Goal: Task Accomplishment & Management: Use online tool/utility

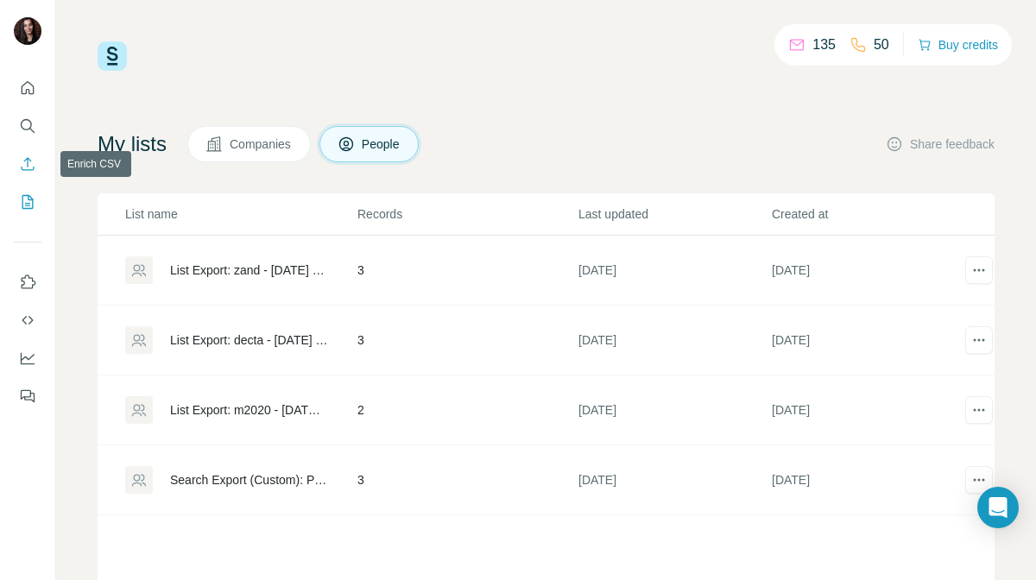
click at [35, 166] on icon "Enrich CSV" at bounding box center [27, 163] width 17 height 17
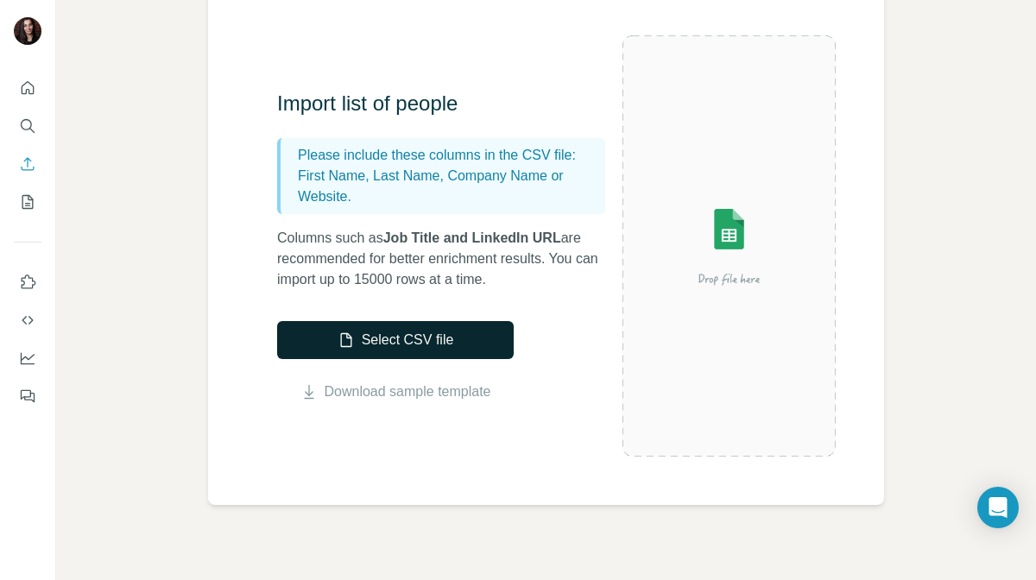
scroll to position [153, 0]
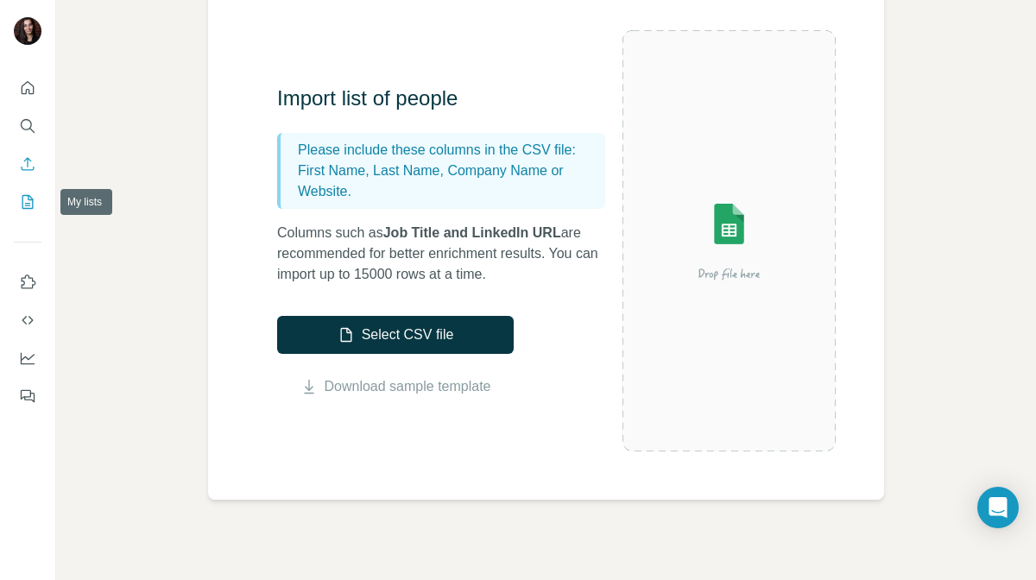
click at [33, 200] on icon "My lists" at bounding box center [27, 202] width 11 height 14
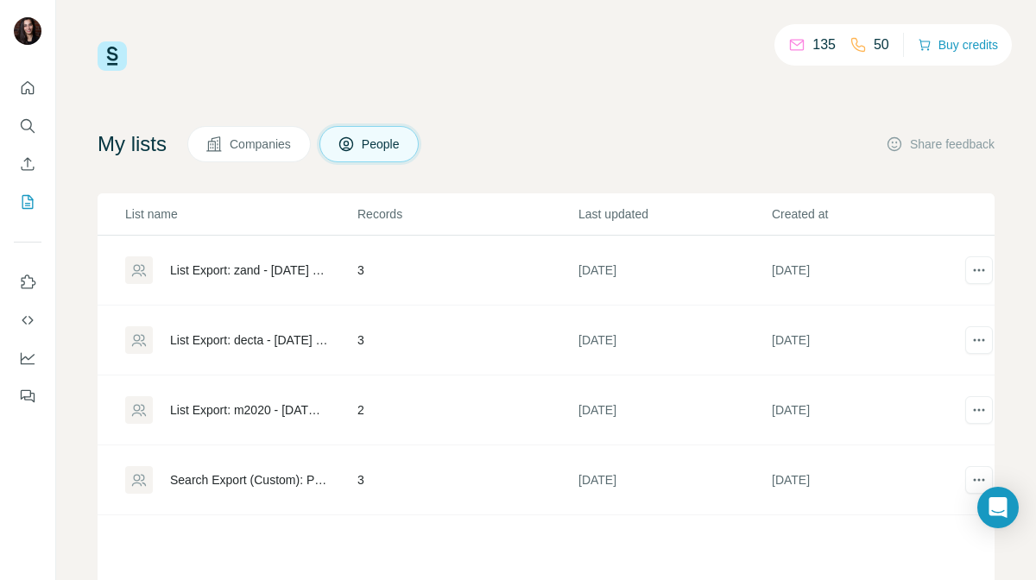
click at [287, 144] on span "Companies" at bounding box center [261, 144] width 63 height 17
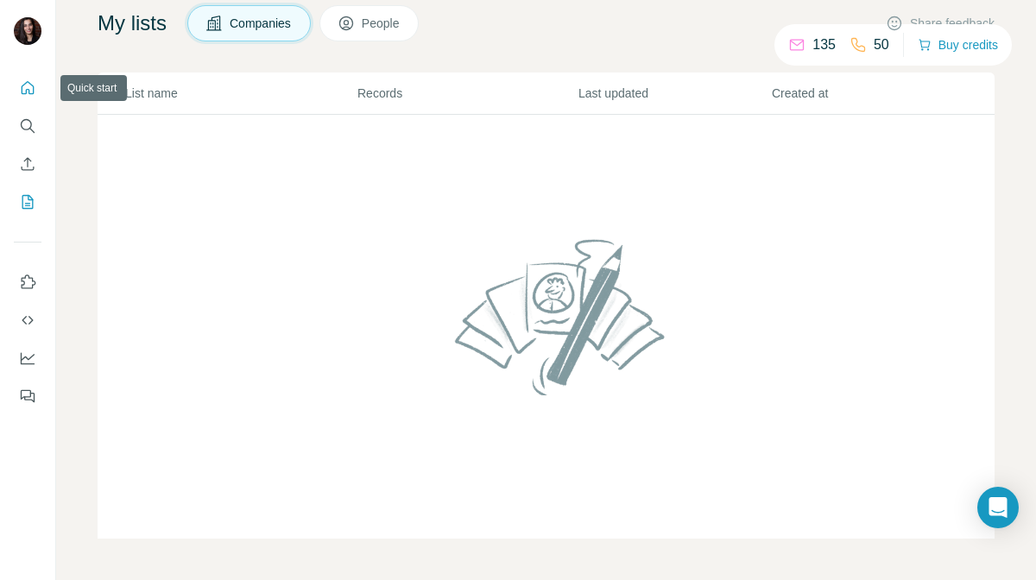
click at [32, 88] on icon "Quick start" at bounding box center [27, 87] width 17 height 17
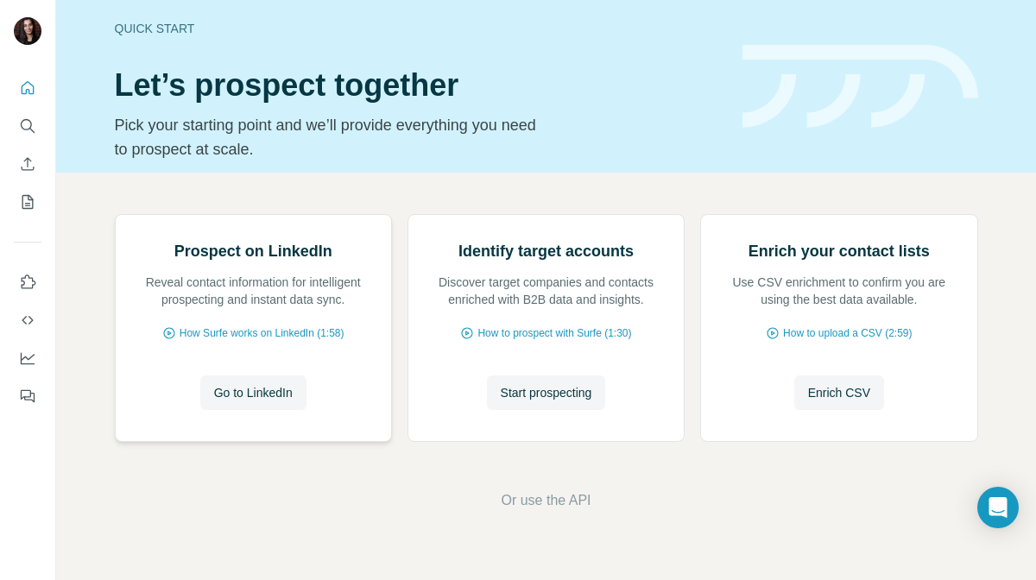
scroll to position [81, 0]
click at [559, 441] on div "Identify target accounts Discover target companies and contacts enriched with B…" at bounding box center [545, 328] width 275 height 226
click at [558, 410] on button "Start prospecting" at bounding box center [546, 393] width 119 height 35
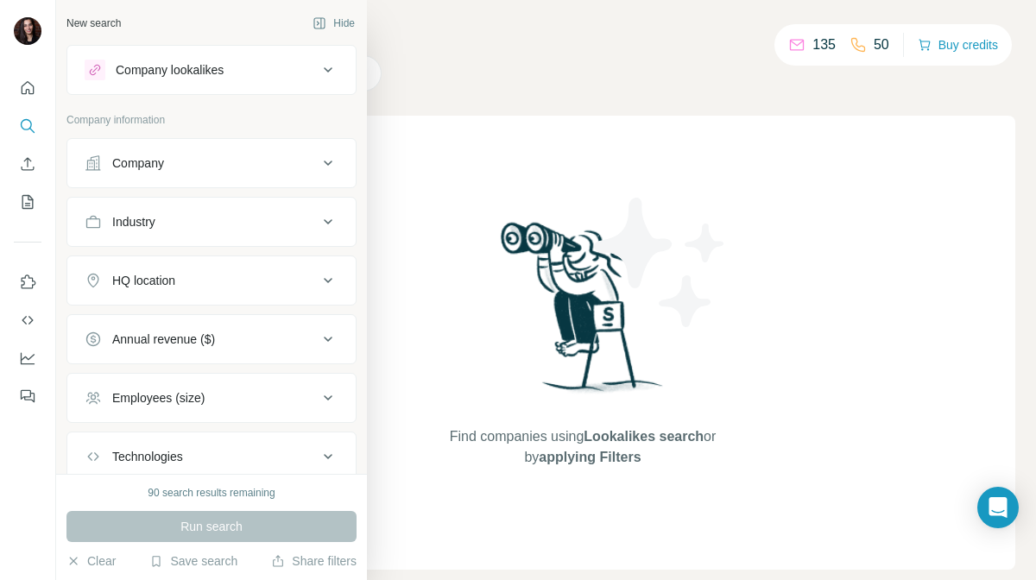
click at [138, 164] on div "Company" at bounding box center [138, 163] width 52 height 17
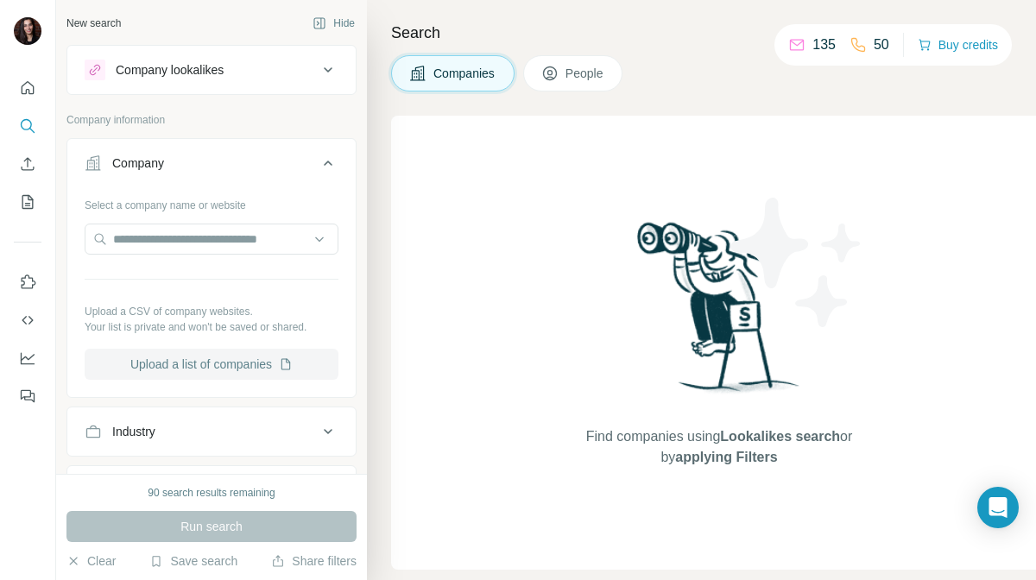
click at [172, 363] on button "Upload a list of companies" at bounding box center [212, 364] width 254 height 31
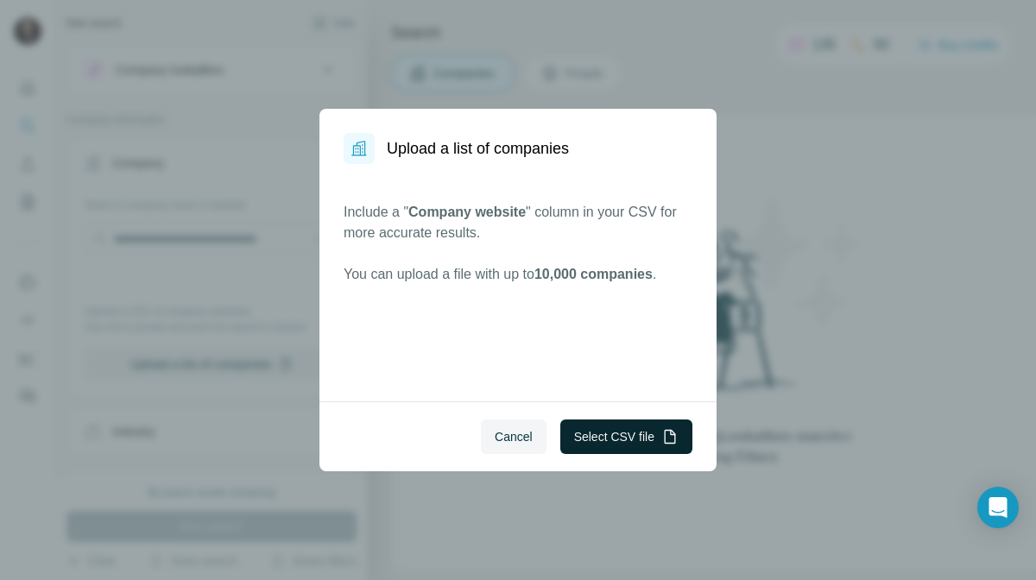
click at [626, 434] on button "Select CSV file" at bounding box center [626, 437] width 132 height 35
click at [635, 426] on button "Select CSV file" at bounding box center [626, 437] width 132 height 35
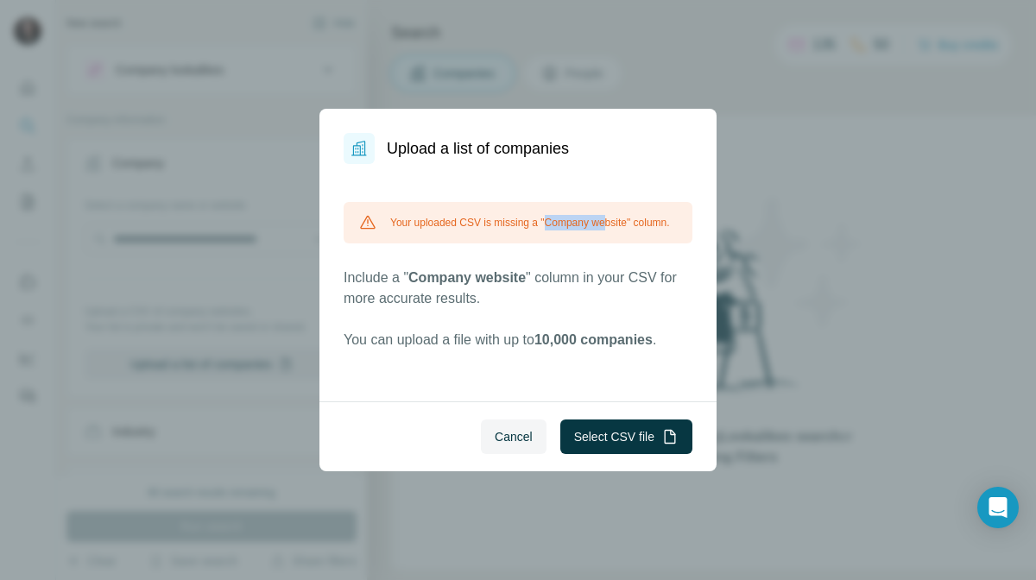
drag, startPoint x: 553, startPoint y: 221, endPoint x: 616, endPoint y: 222, distance: 63.9
click at [616, 222] on div "Your uploaded CSV is missing a "Company website" column." at bounding box center [518, 222] width 349 height 41
drag, startPoint x: 639, startPoint y: 222, endPoint x: 553, endPoint y: 217, distance: 86.5
click at [553, 217] on div "Your uploaded CSV is missing a "Company website" column." at bounding box center [518, 222] width 349 height 41
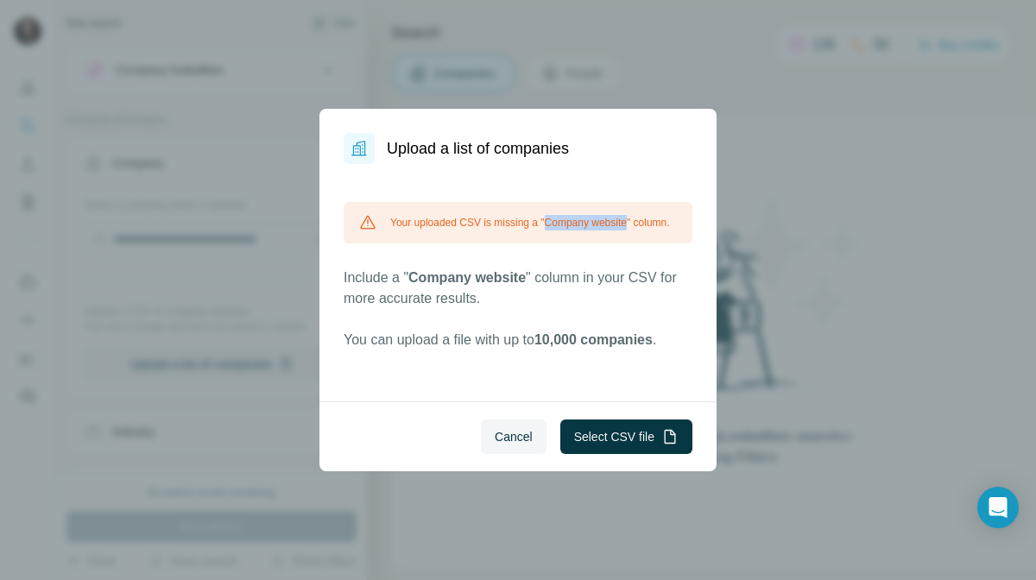
copy div "Company website"
click at [642, 433] on button "Select CSV file" at bounding box center [626, 437] width 132 height 35
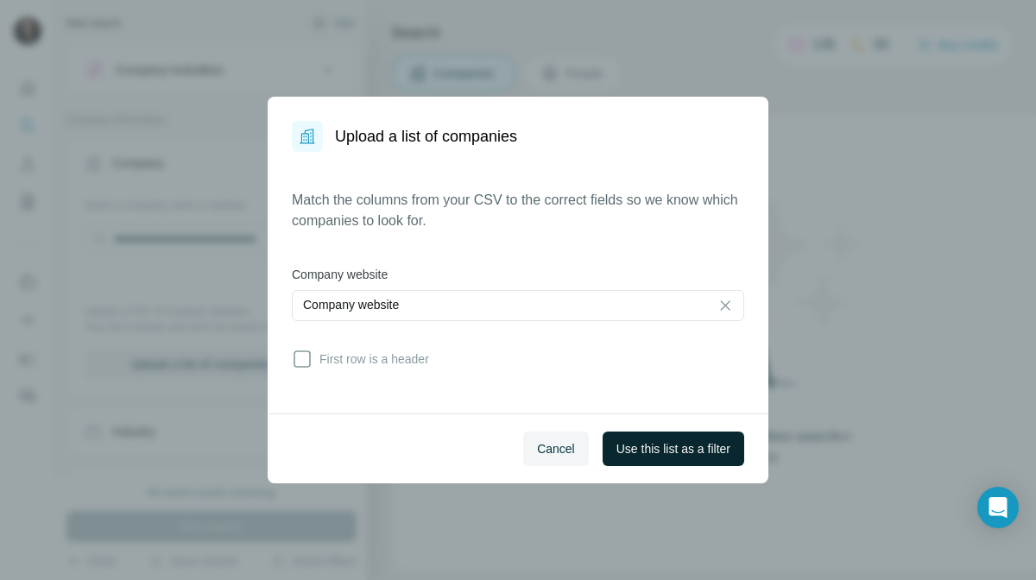
click at [658, 452] on span "Use this list as a filter" at bounding box center [673, 448] width 114 height 17
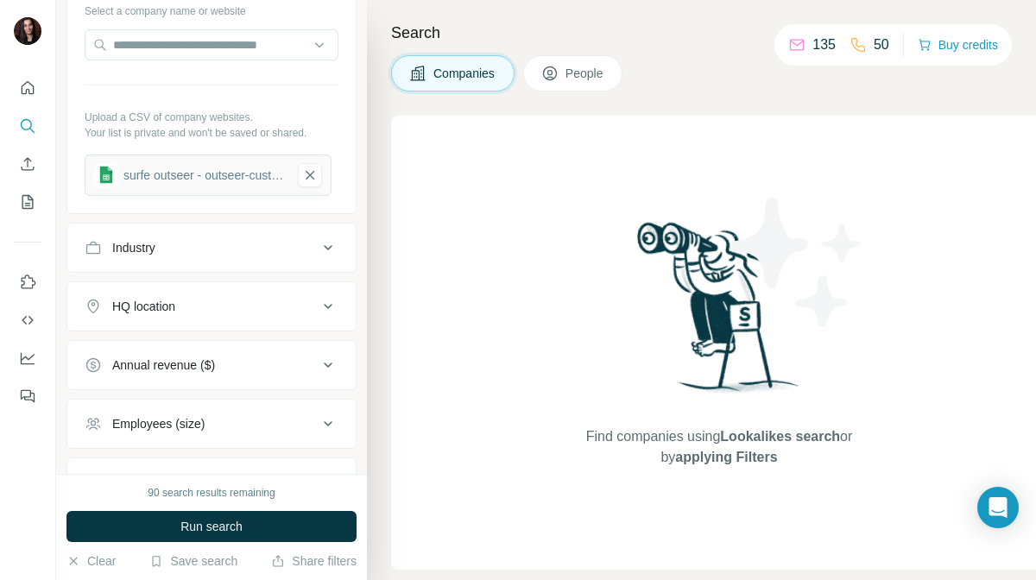
scroll to position [242, 0]
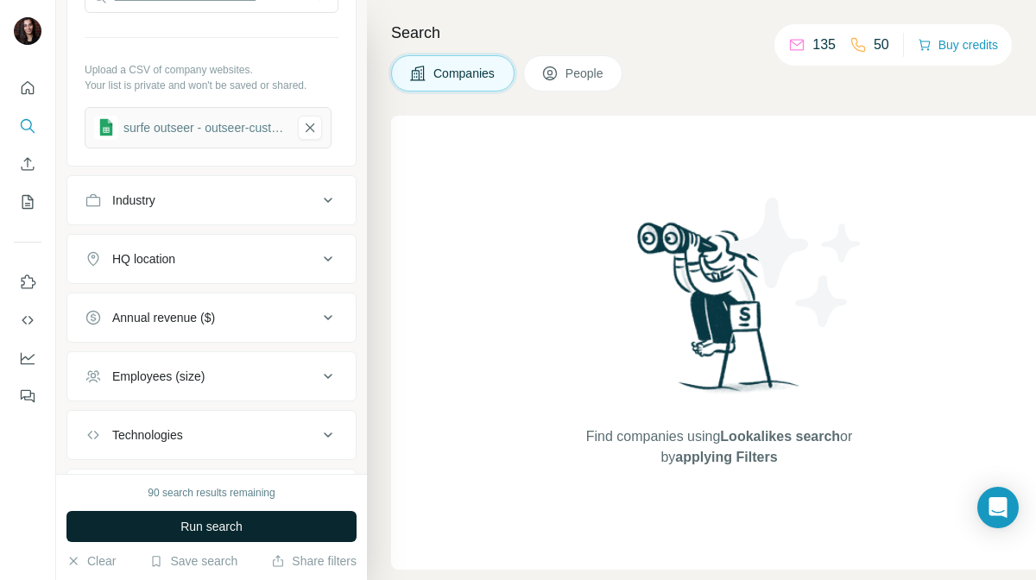
click at [180, 539] on button "Run search" at bounding box center [211, 526] width 290 height 31
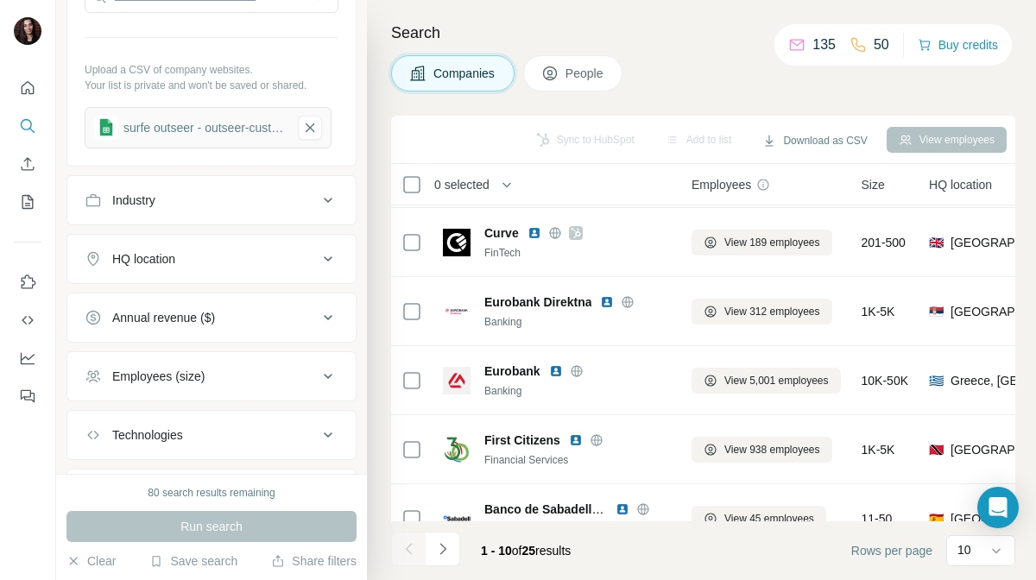
scroll to position [375, 0]
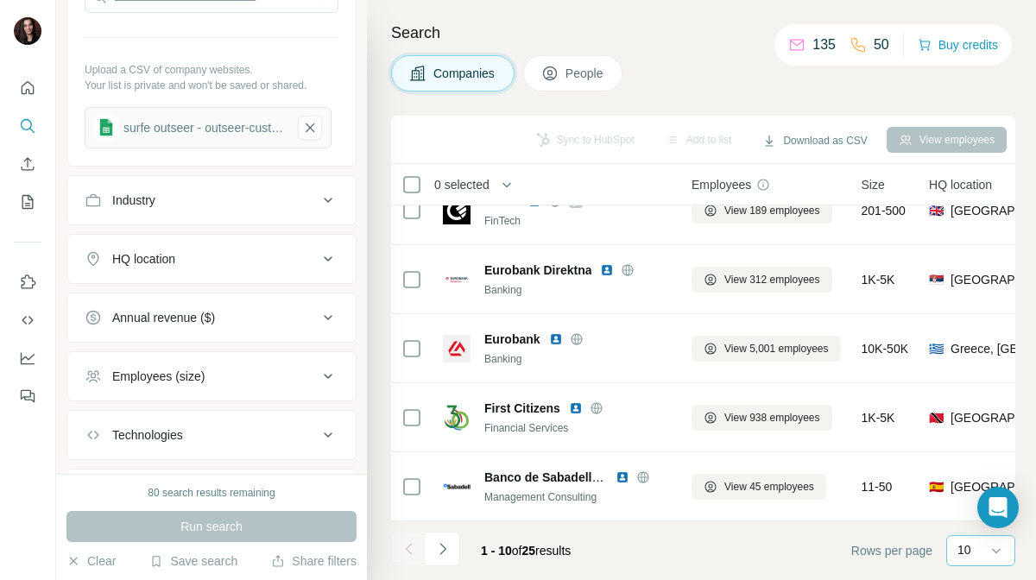
click at [981, 549] on div "10" at bounding box center [978, 549] width 43 height 17
click at [958, 422] on div "60" at bounding box center [981, 418] width 60 height 31
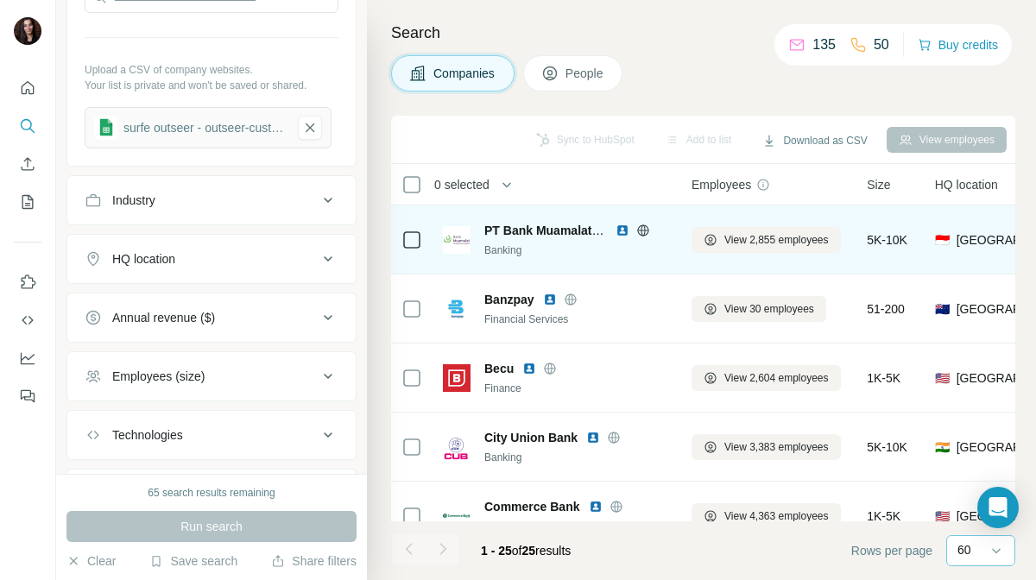
click at [623, 229] on img at bounding box center [623, 231] width 14 height 14
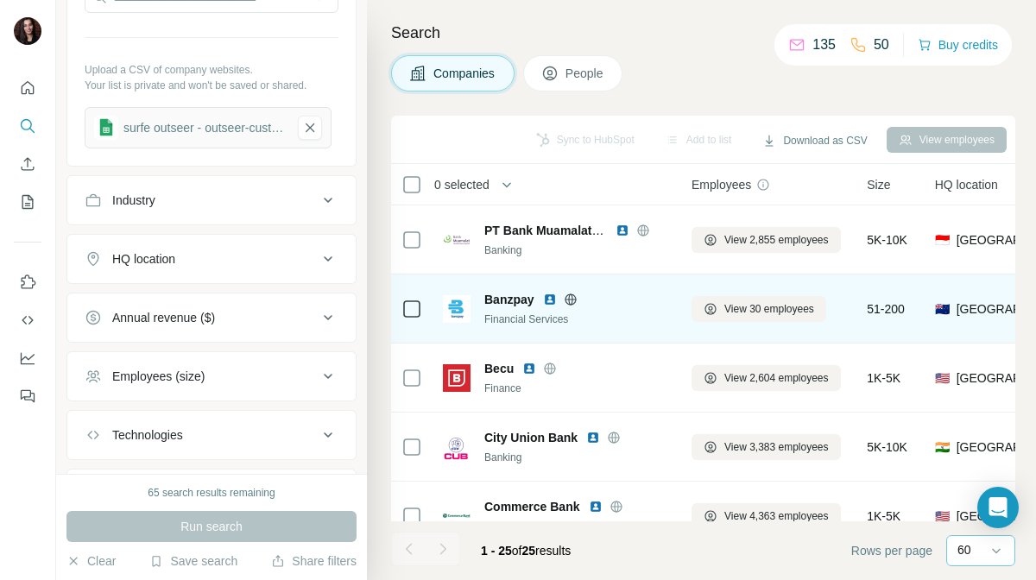
click at [547, 298] on img at bounding box center [550, 300] width 14 height 14
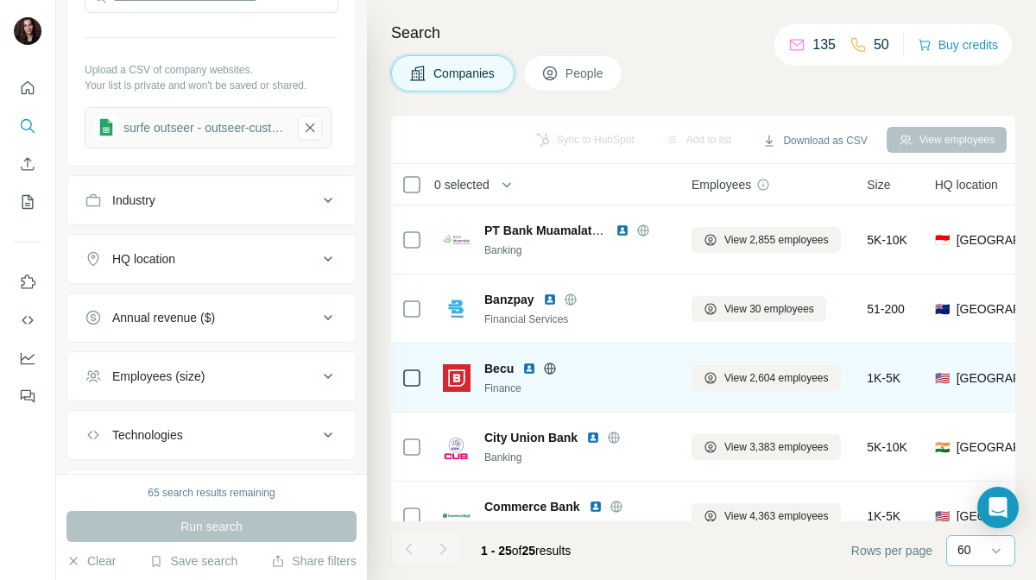
click at [528, 371] on img at bounding box center [529, 369] width 14 height 14
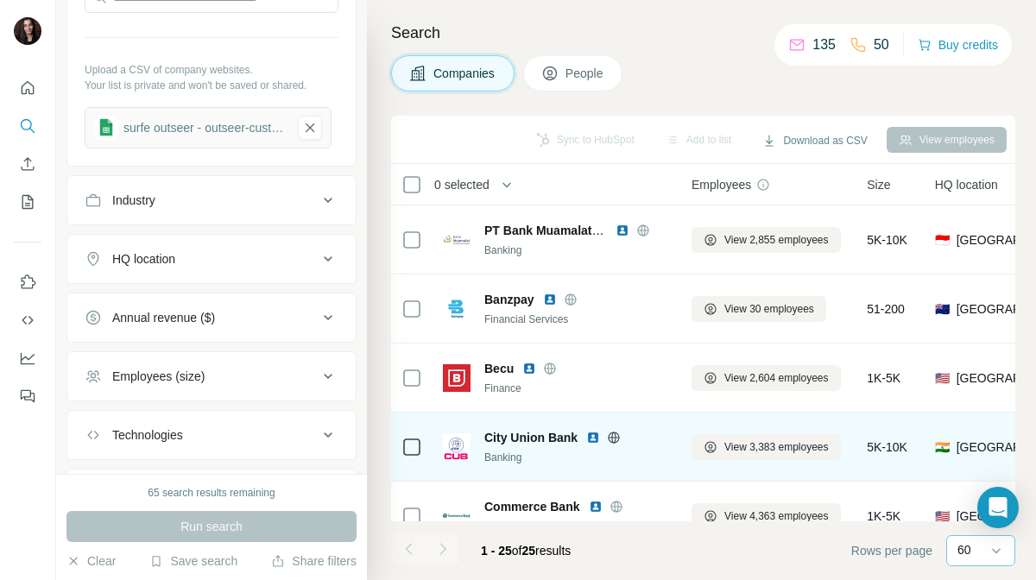
click at [588, 435] on img at bounding box center [593, 438] width 14 height 14
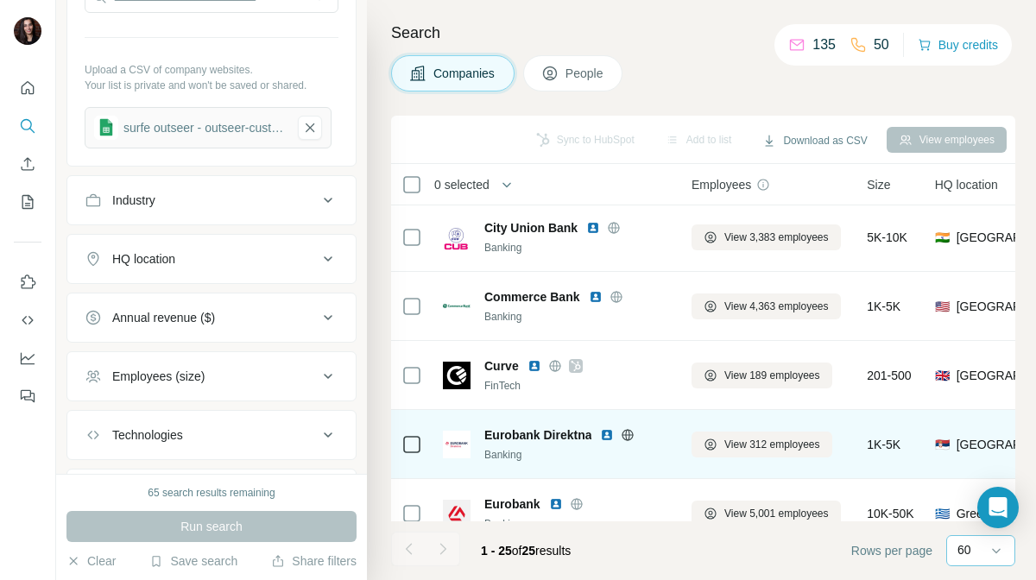
scroll to position [216, 0]
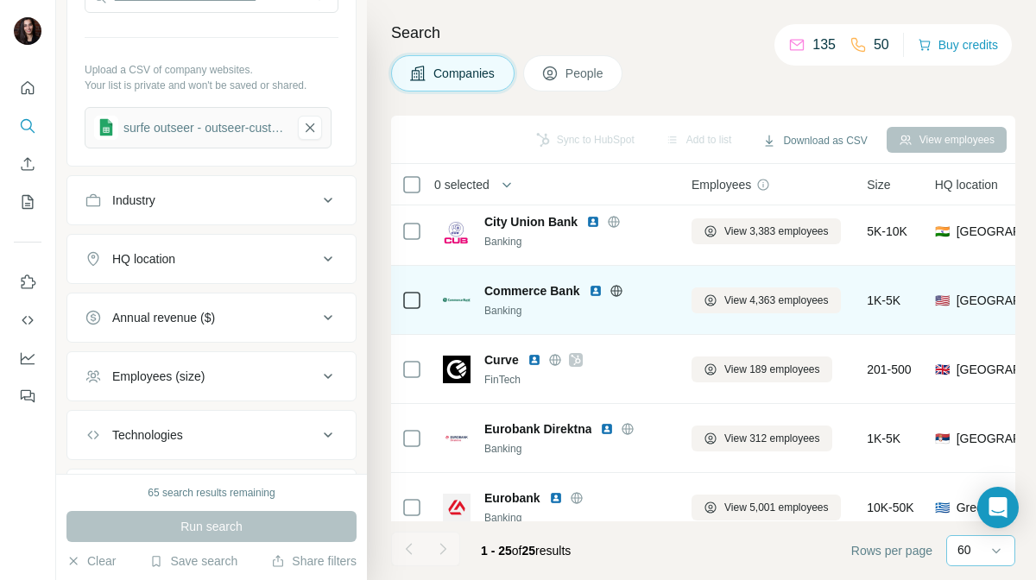
click at [594, 289] on img at bounding box center [596, 291] width 14 height 14
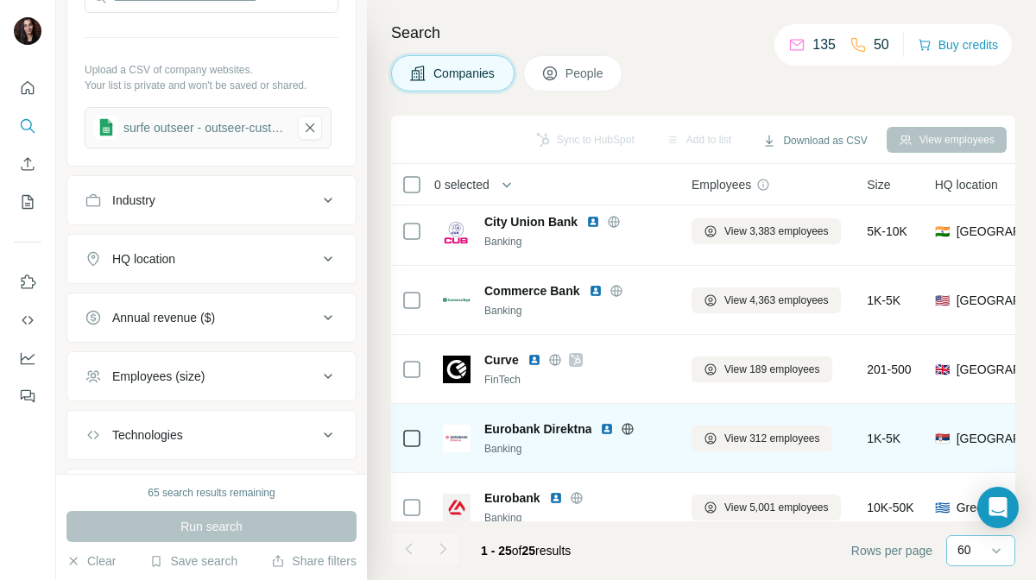
click at [604, 429] on img at bounding box center [607, 429] width 14 height 14
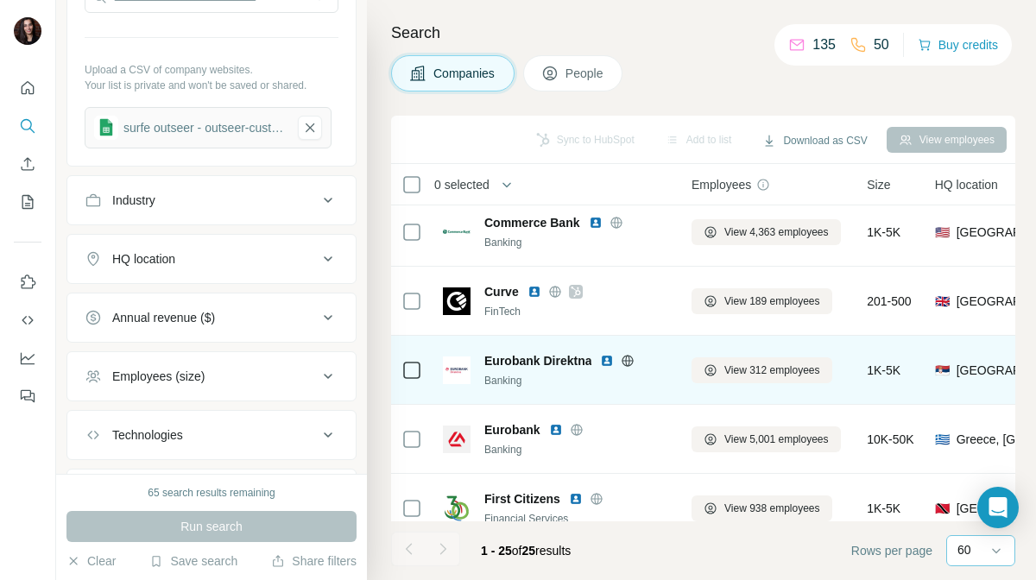
scroll to position [313, 0]
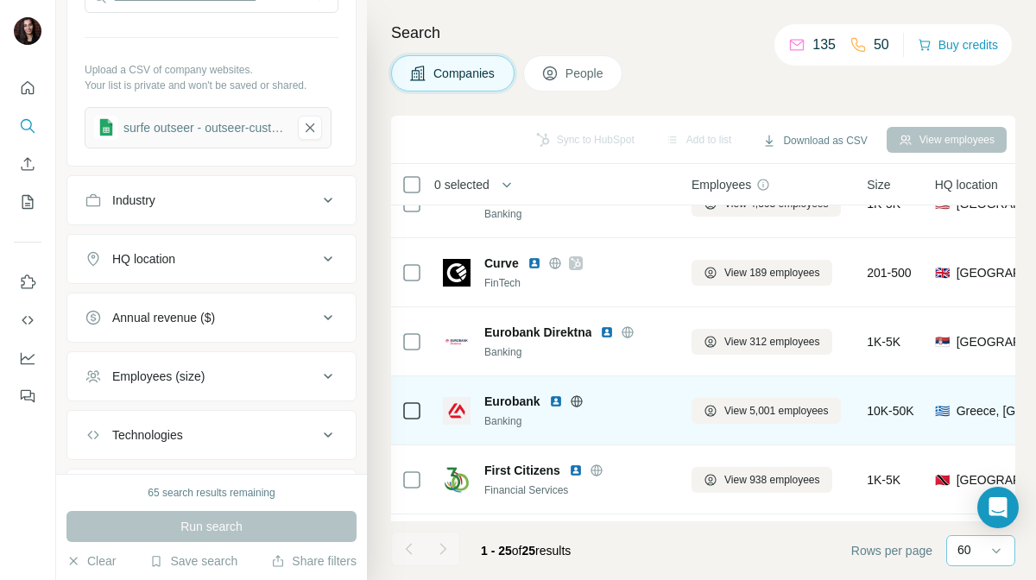
click at [553, 402] on img at bounding box center [556, 402] width 14 height 14
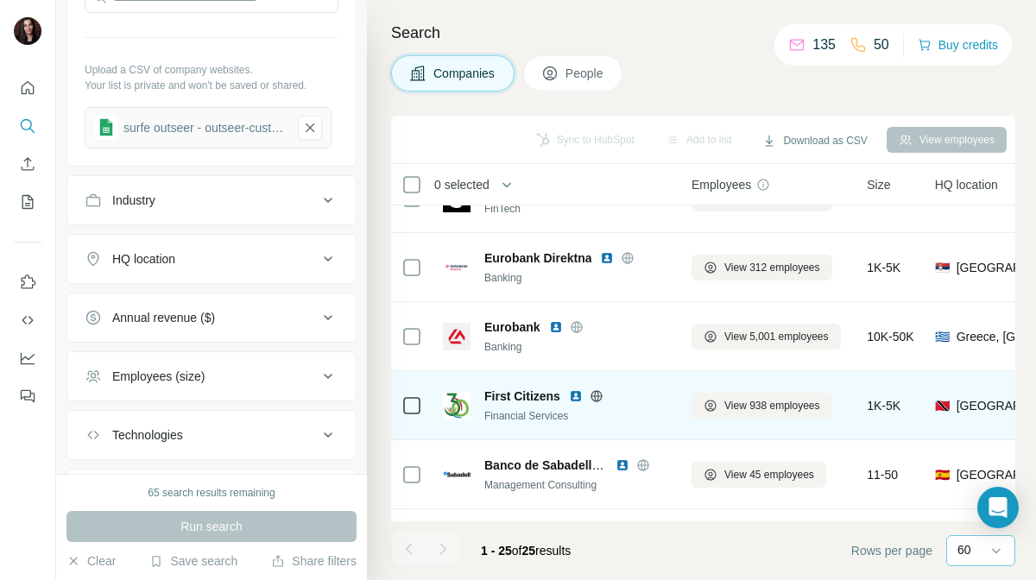
click at [573, 400] on img at bounding box center [576, 396] width 14 height 14
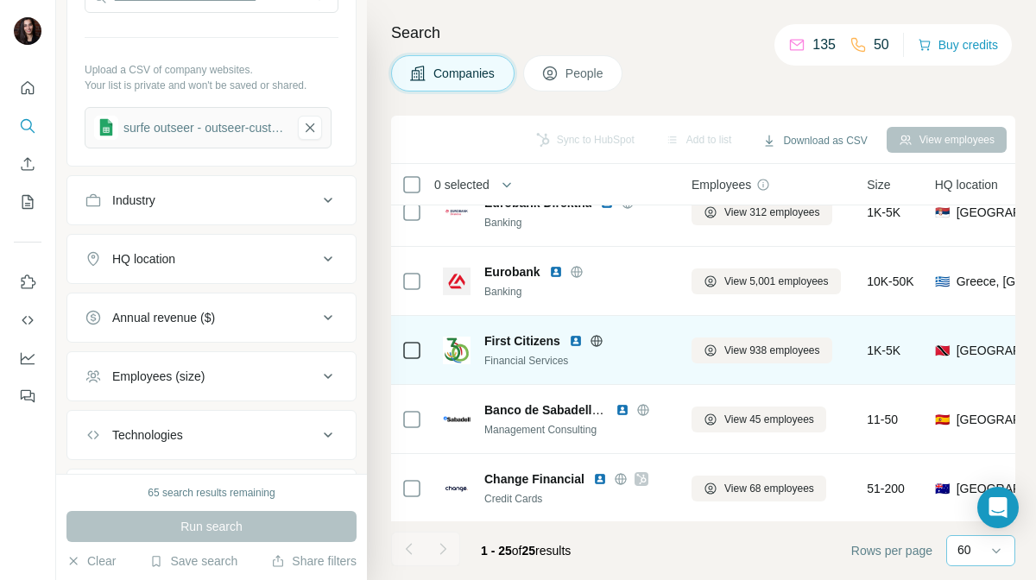
scroll to position [454, 0]
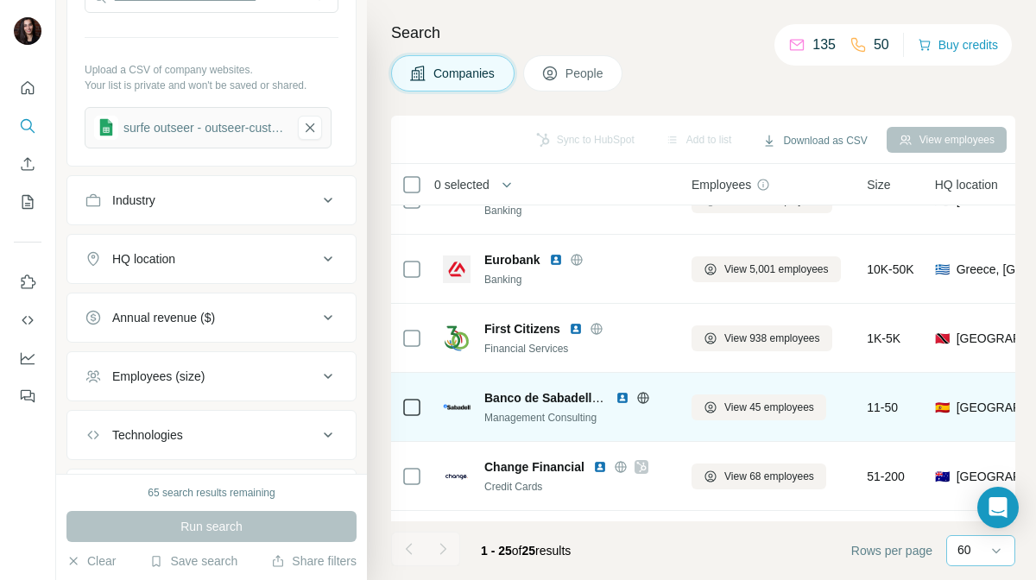
click at [621, 397] on img at bounding box center [623, 398] width 14 height 14
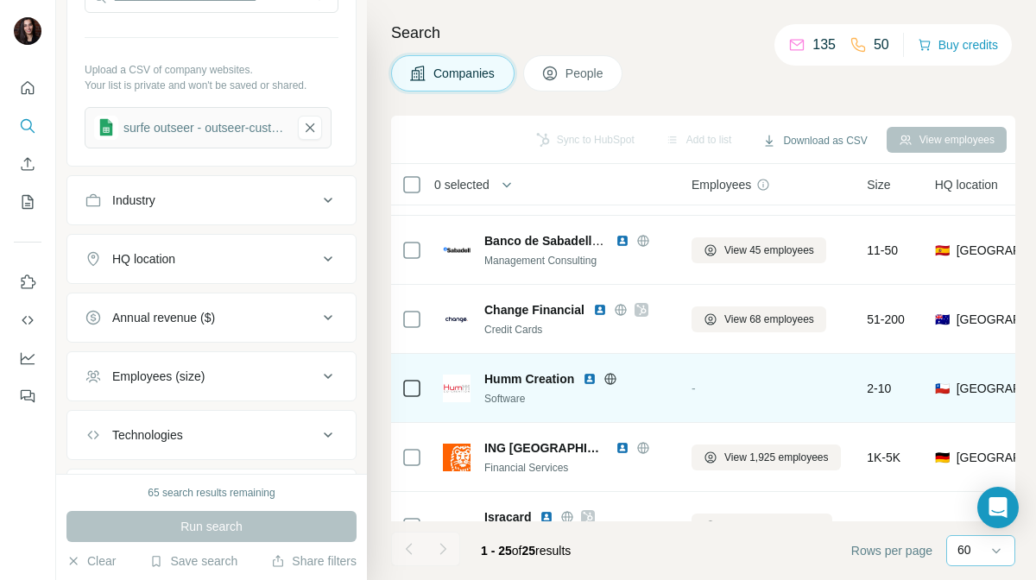
scroll to position [616, 0]
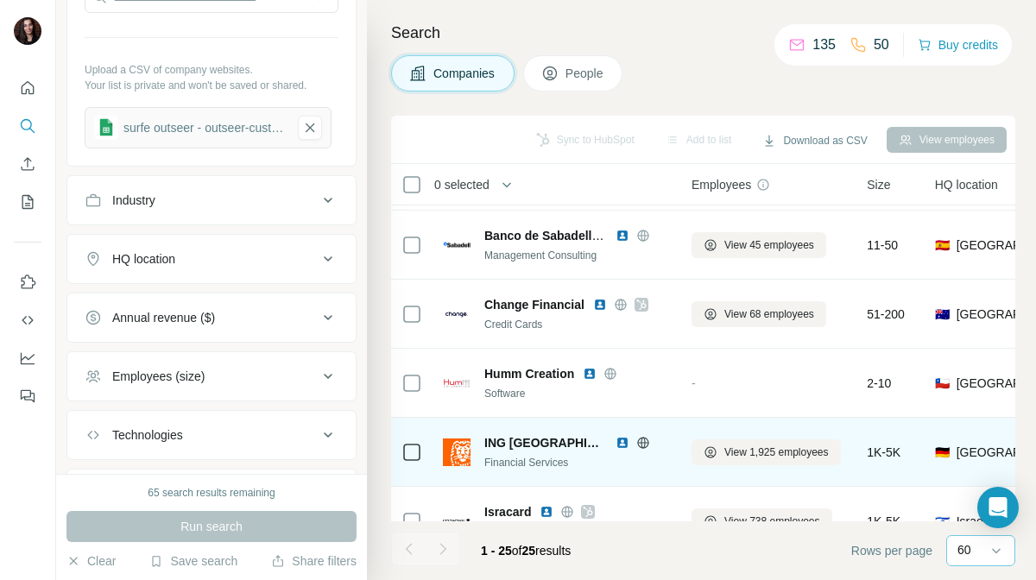
click at [616, 445] on img at bounding box center [623, 443] width 14 height 14
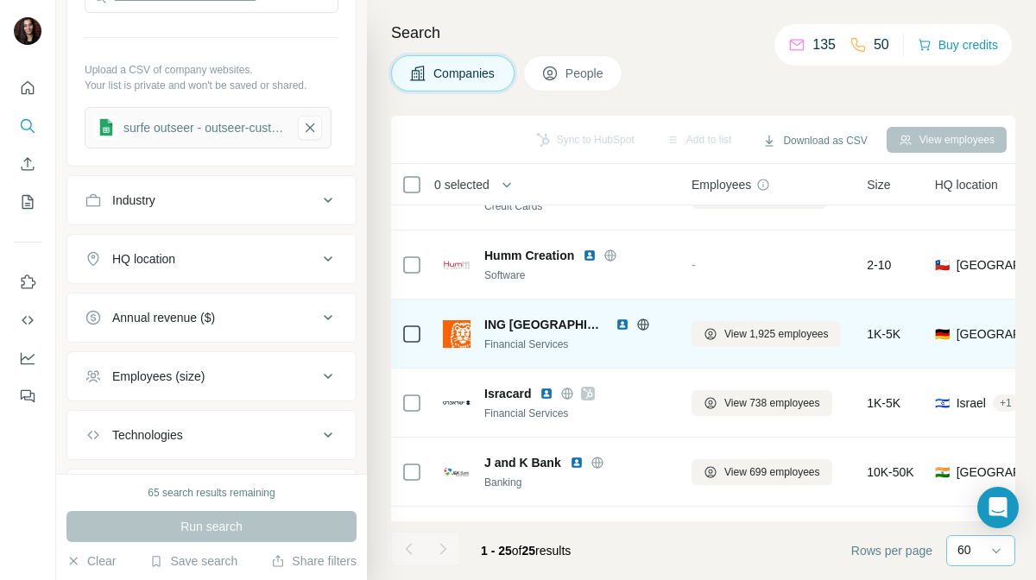
scroll to position [753, 0]
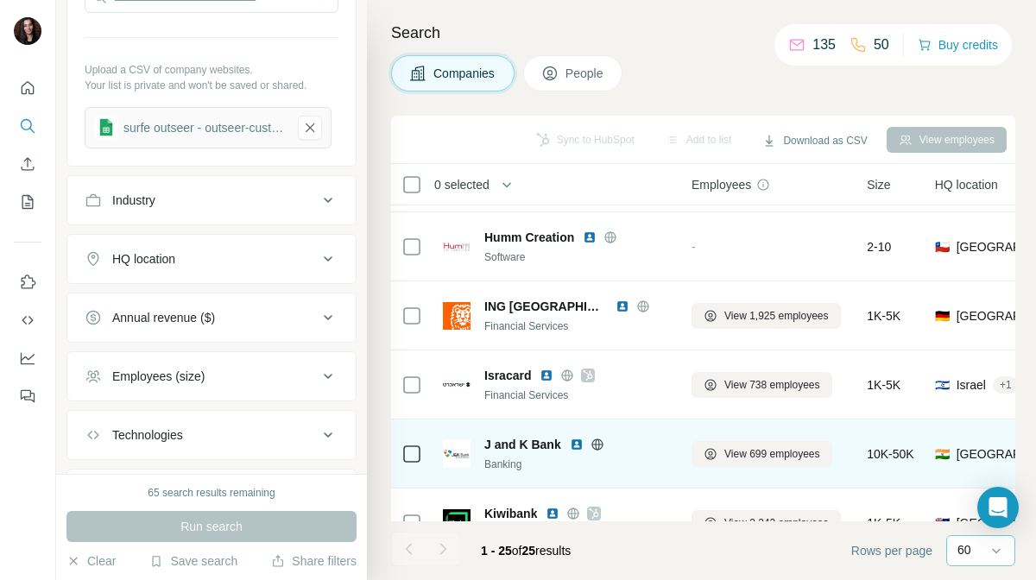
click at [576, 446] on img at bounding box center [577, 445] width 14 height 14
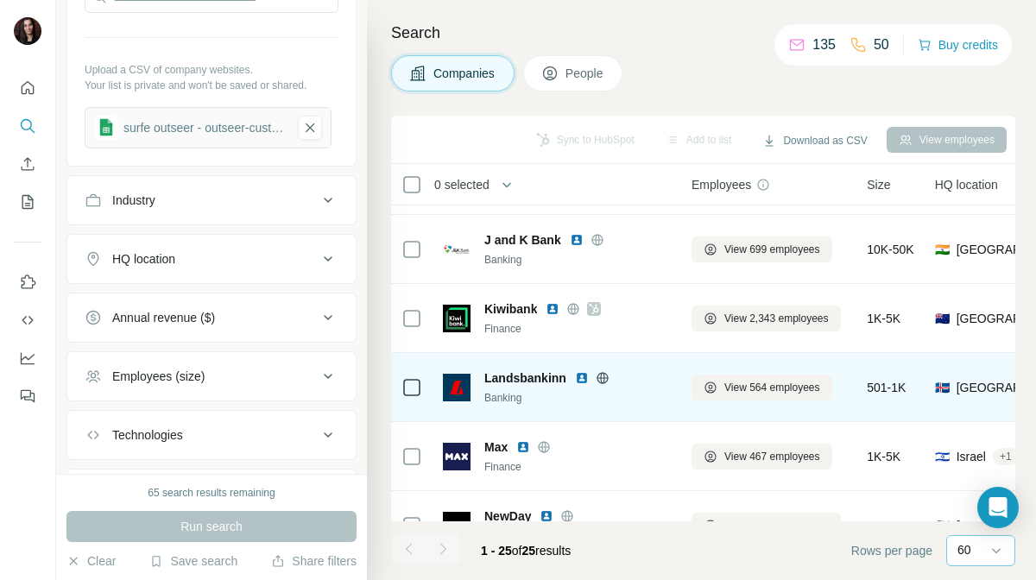
scroll to position [951, 0]
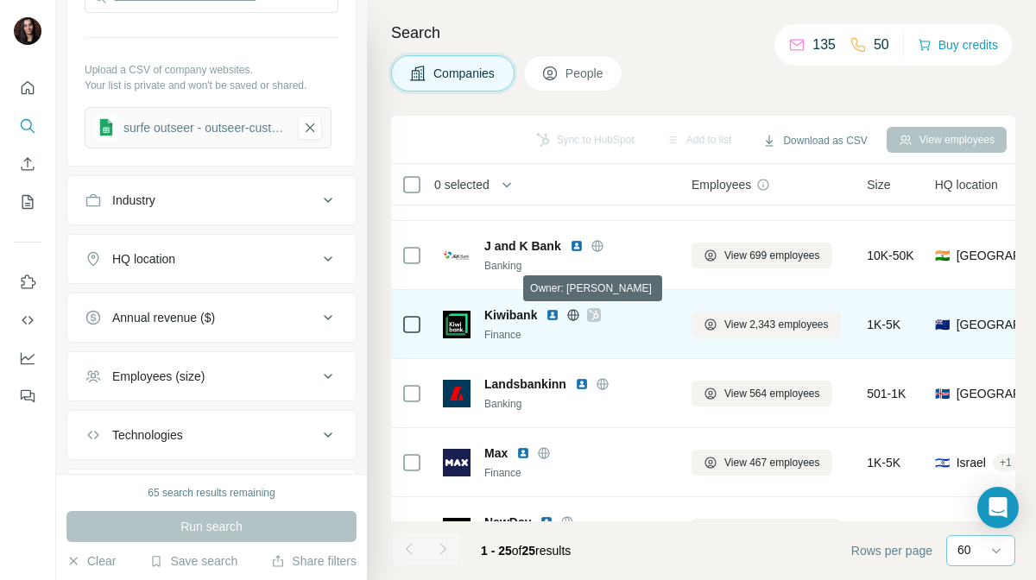
click at [598, 313] on icon at bounding box center [594, 315] width 10 height 14
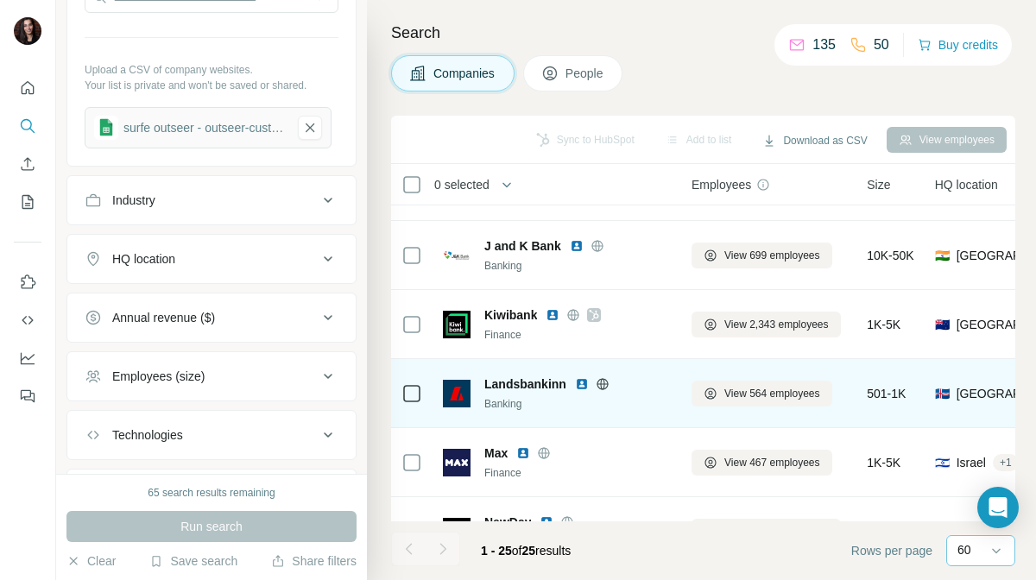
click at [580, 385] on img at bounding box center [582, 384] width 14 height 14
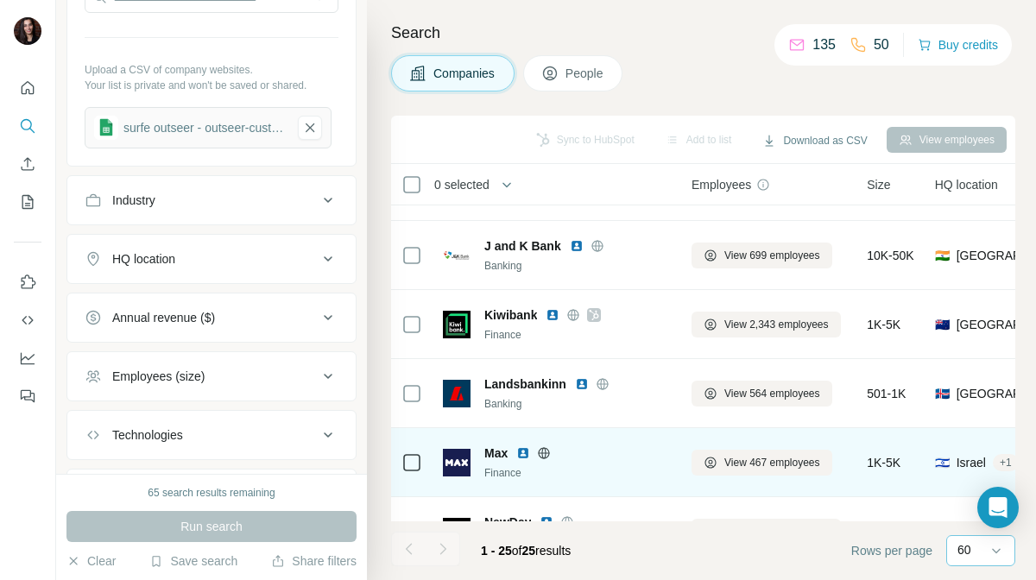
click at [521, 451] on img at bounding box center [523, 453] width 14 height 14
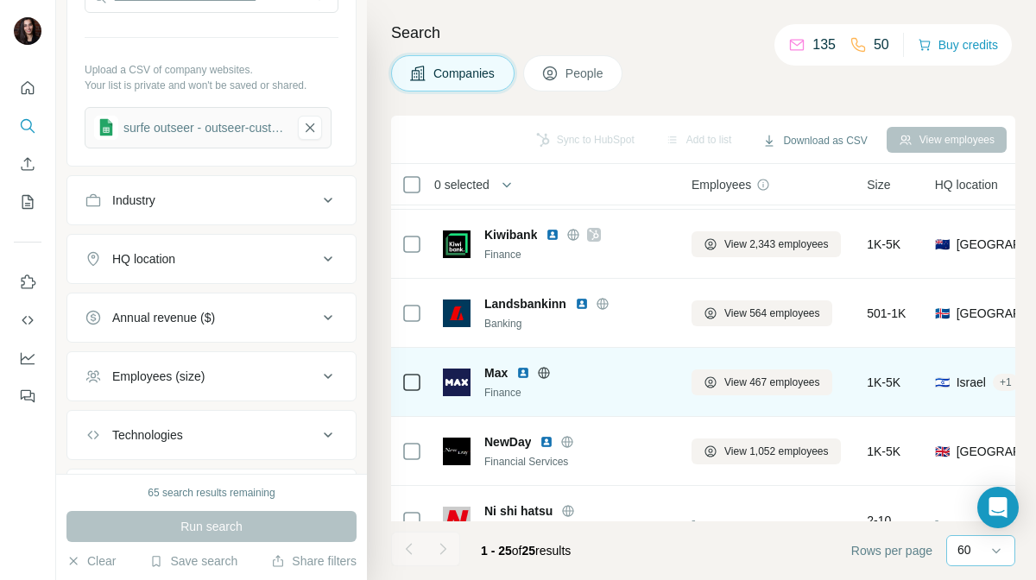
scroll to position [1147, 0]
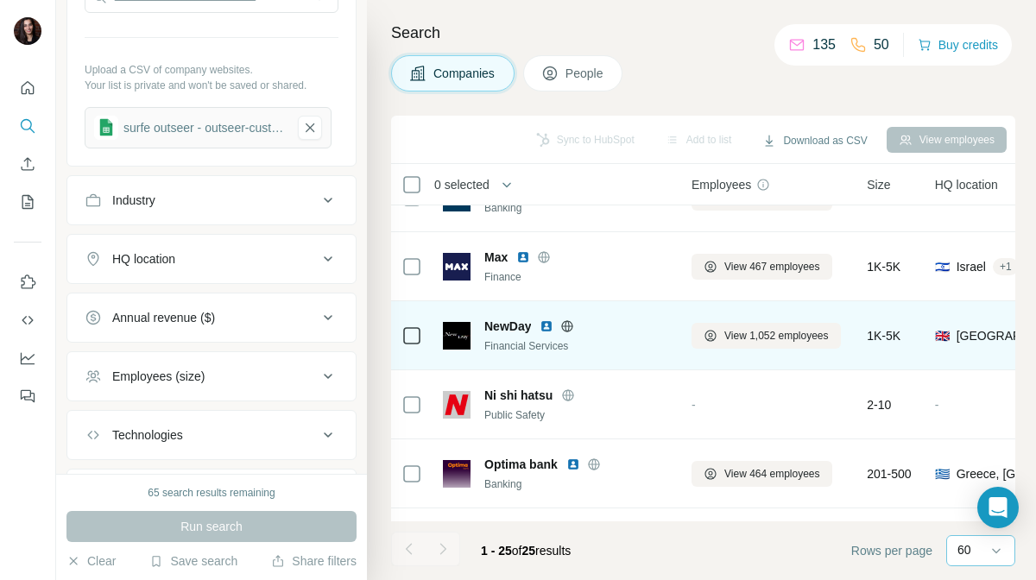
click at [545, 327] on img at bounding box center [547, 326] width 14 height 14
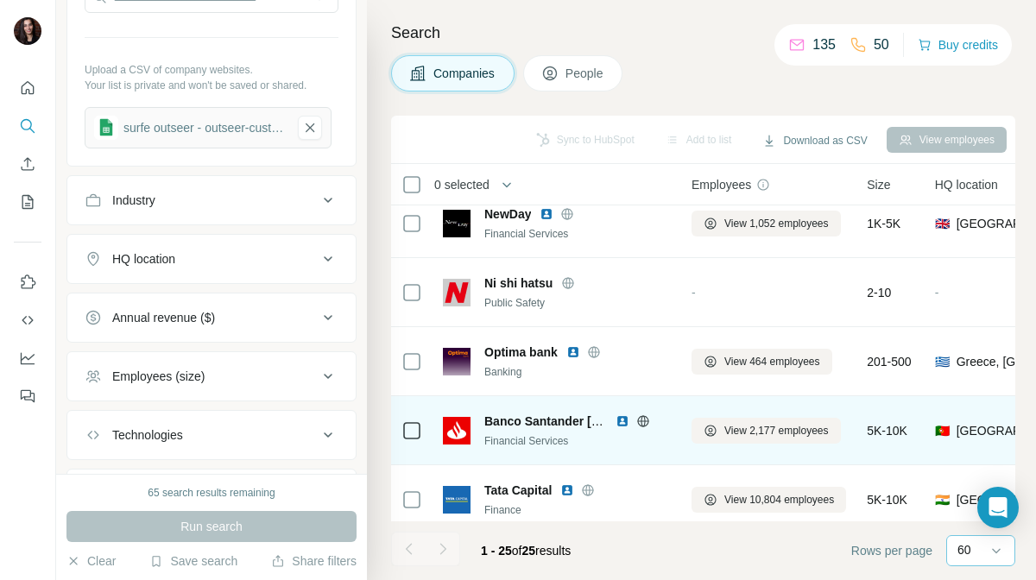
scroll to position [1306, 0]
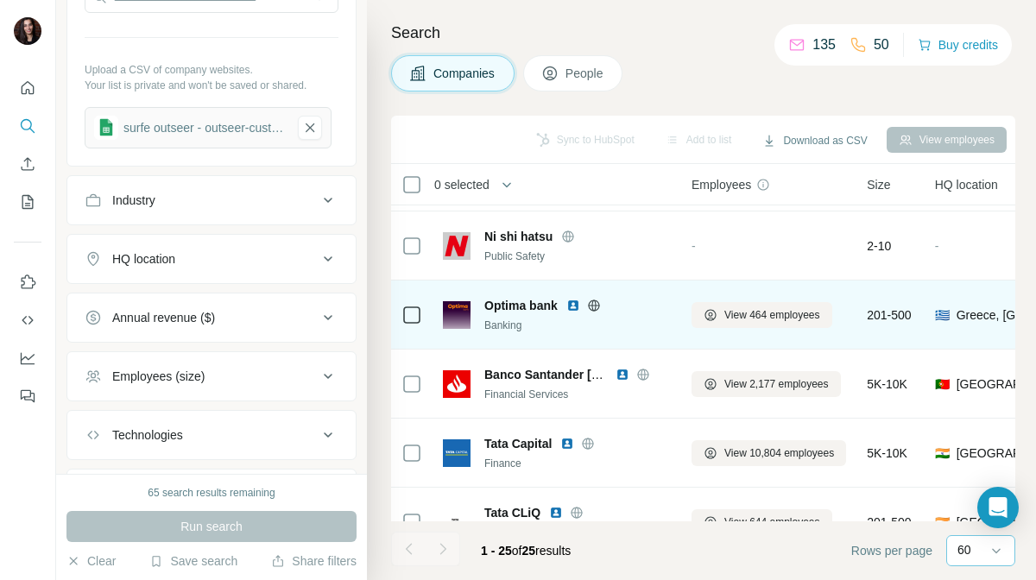
click at [572, 299] on img at bounding box center [573, 306] width 14 height 14
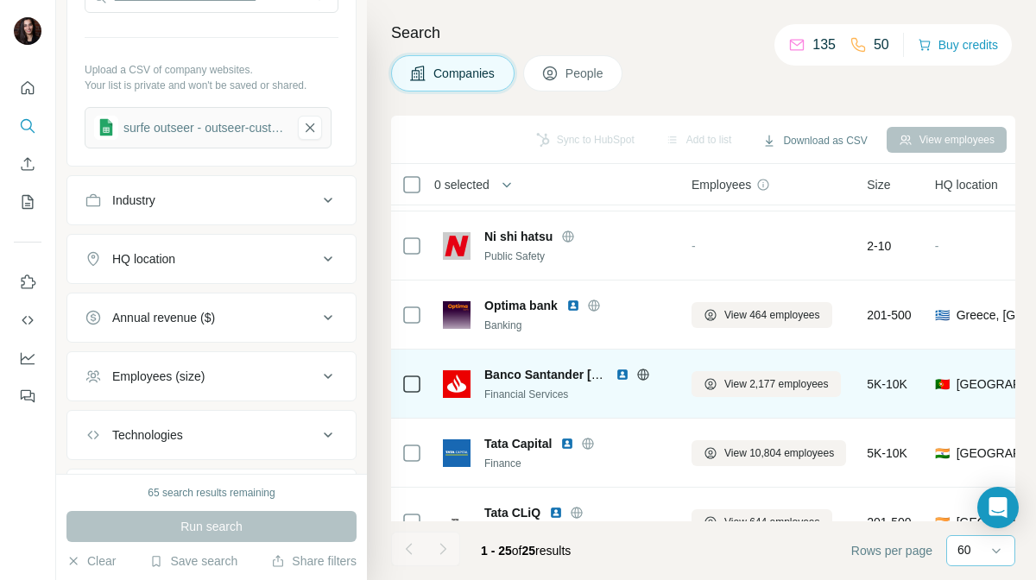
click at [618, 375] on img at bounding box center [623, 375] width 14 height 14
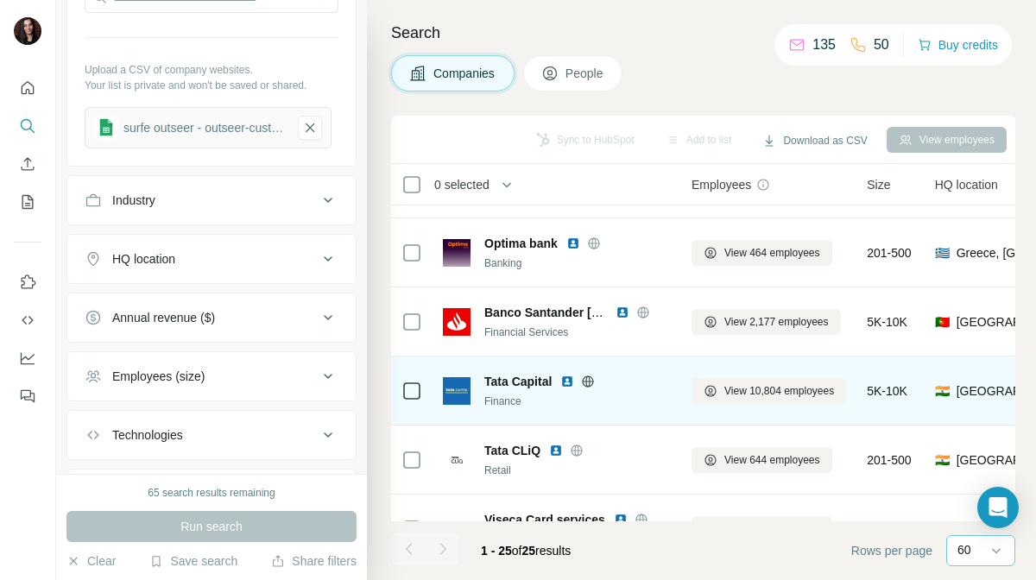
scroll to position [1374, 0]
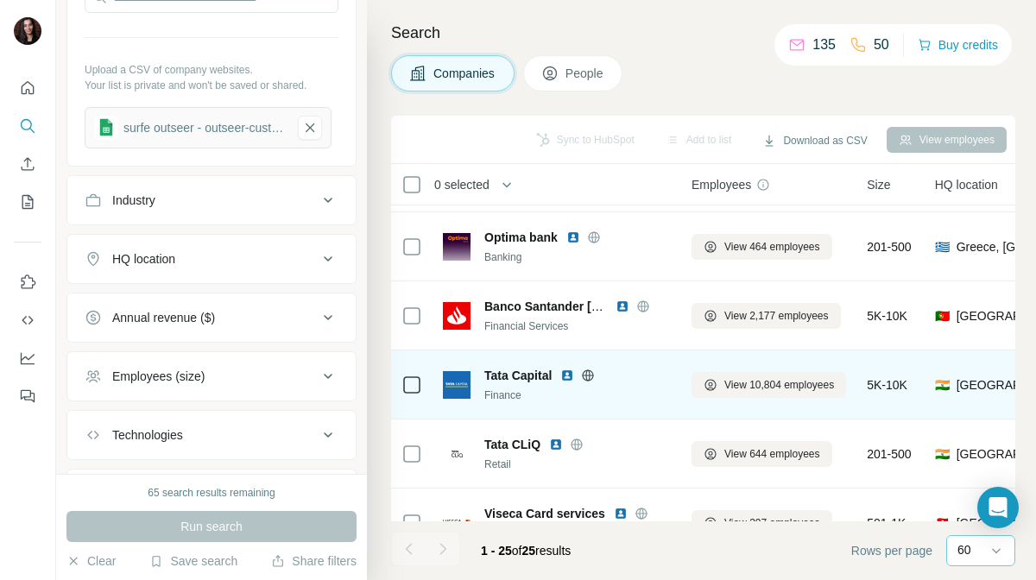
click at [572, 374] on img at bounding box center [567, 376] width 14 height 14
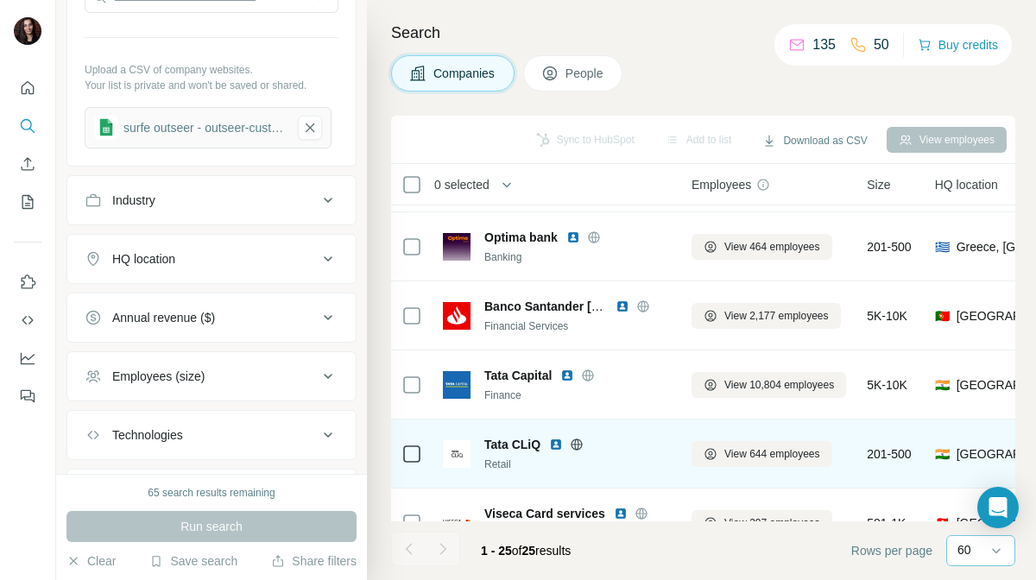
click at [557, 445] on img at bounding box center [556, 445] width 14 height 14
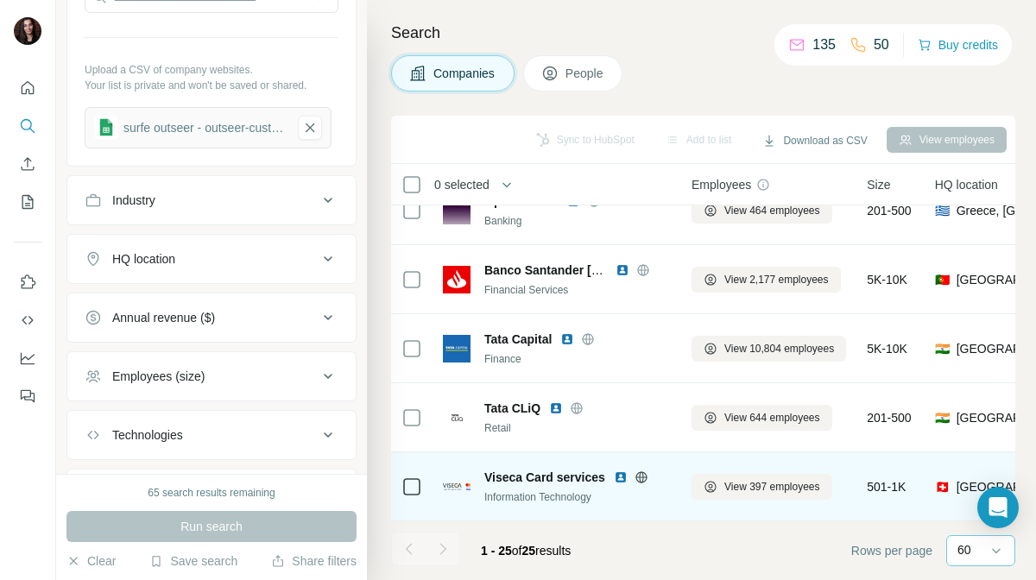
click at [618, 476] on img at bounding box center [621, 478] width 14 height 14
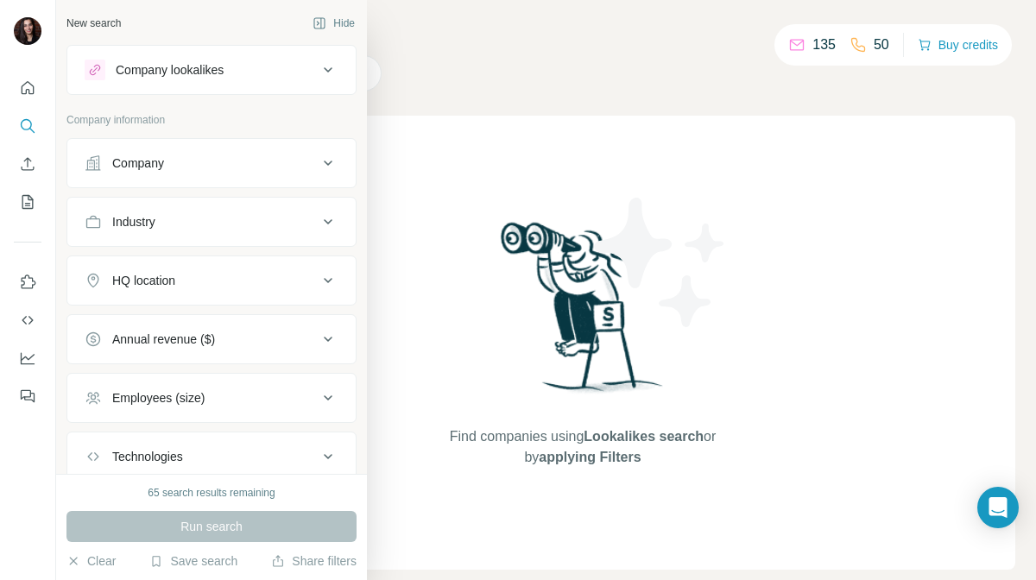
click at [163, 166] on div "Company" at bounding box center [138, 163] width 52 height 17
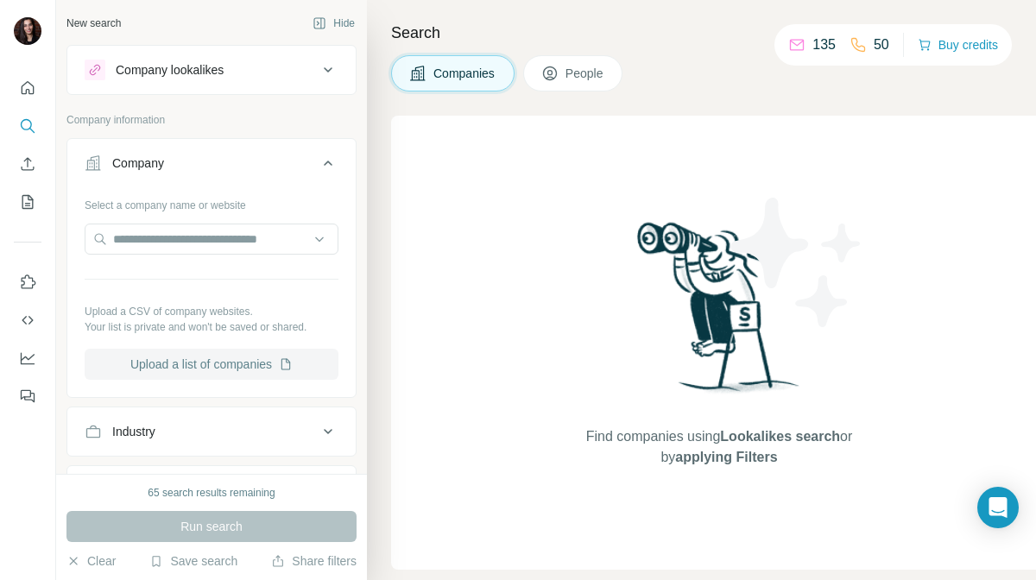
click at [168, 365] on button "Upload a list of companies" at bounding box center [212, 364] width 254 height 31
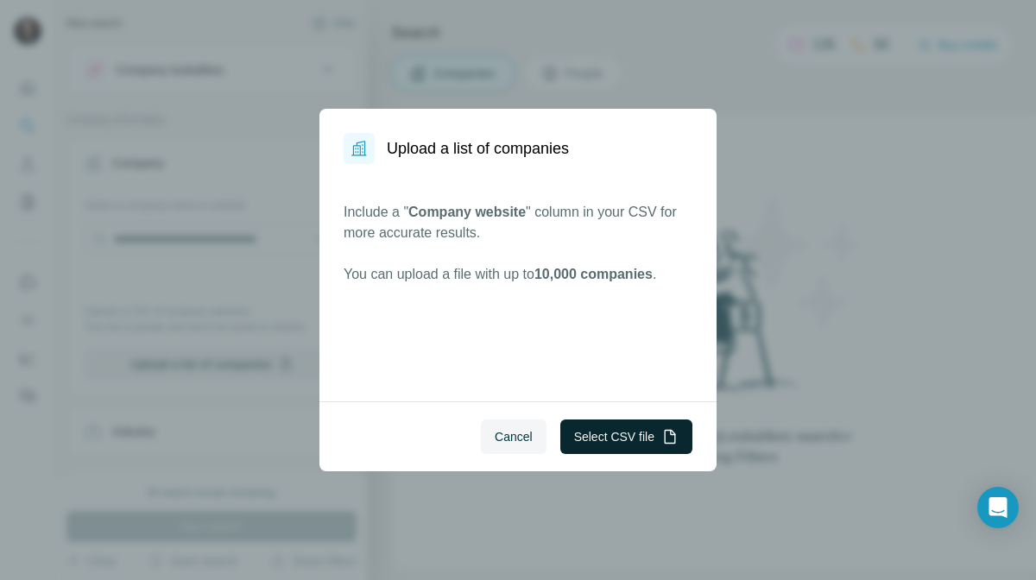
click at [604, 443] on button "Select CSV file" at bounding box center [626, 437] width 132 height 35
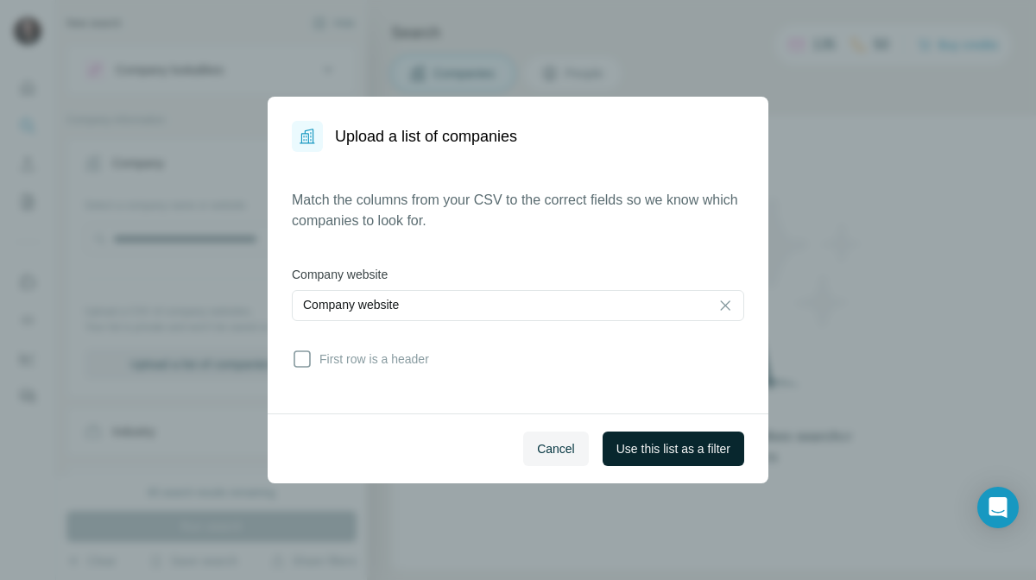
click at [666, 450] on span "Use this list as a filter" at bounding box center [673, 448] width 114 height 17
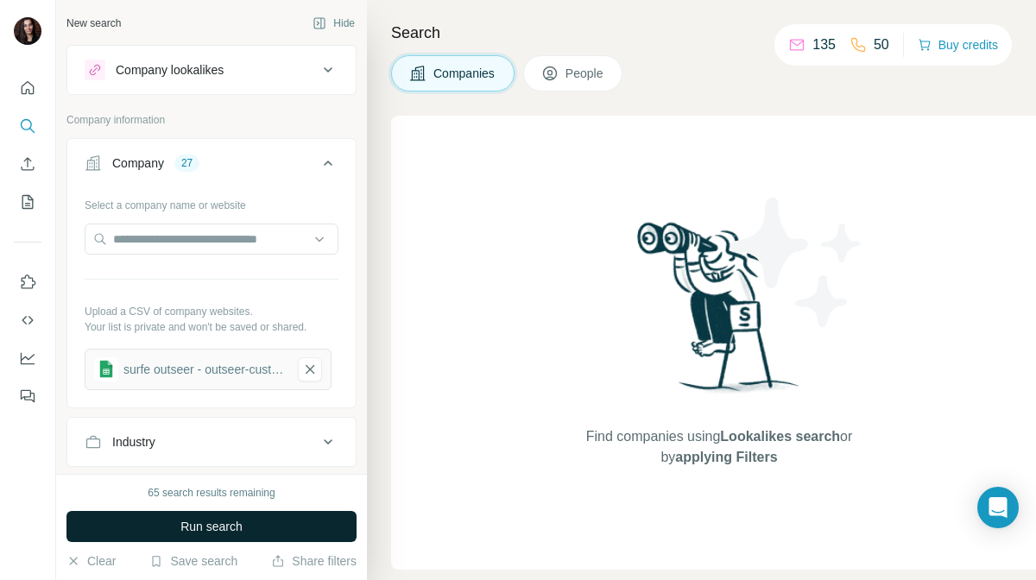
click at [217, 524] on span "Run search" at bounding box center [211, 526] width 62 height 17
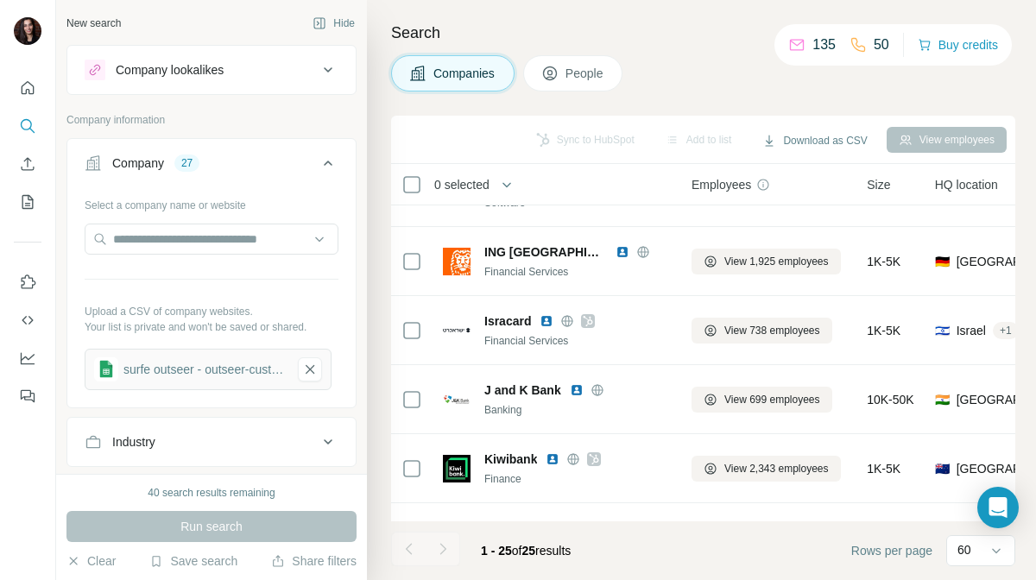
scroll to position [799, 0]
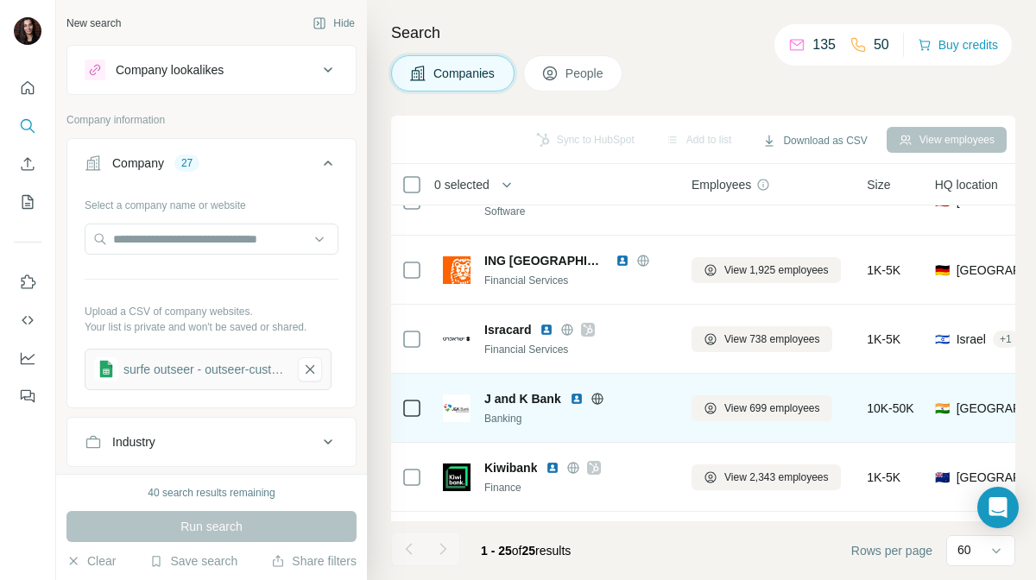
click at [577, 404] on img at bounding box center [577, 399] width 14 height 14
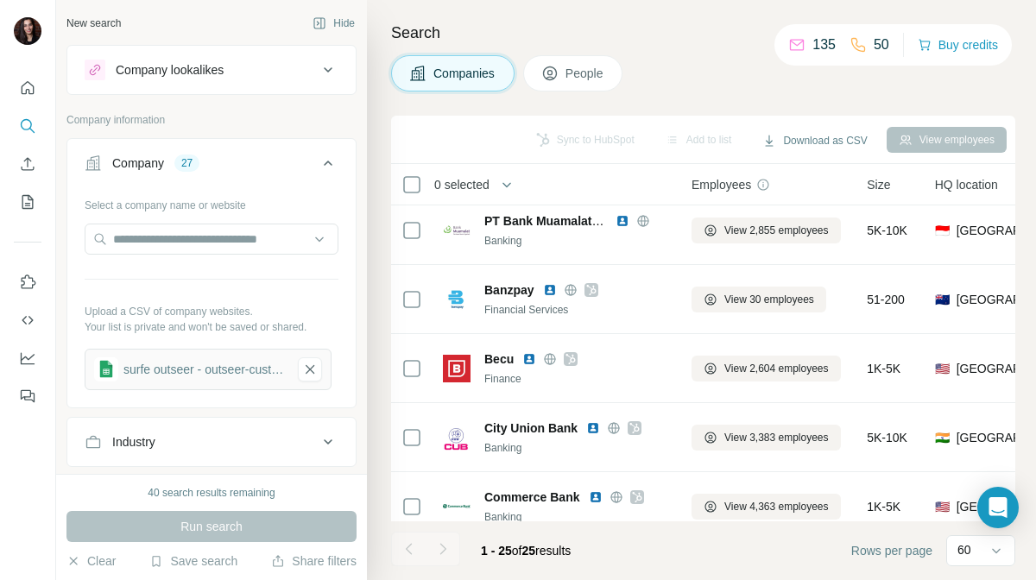
scroll to position [0, 0]
